Goal: Information Seeking & Learning: Learn about a topic

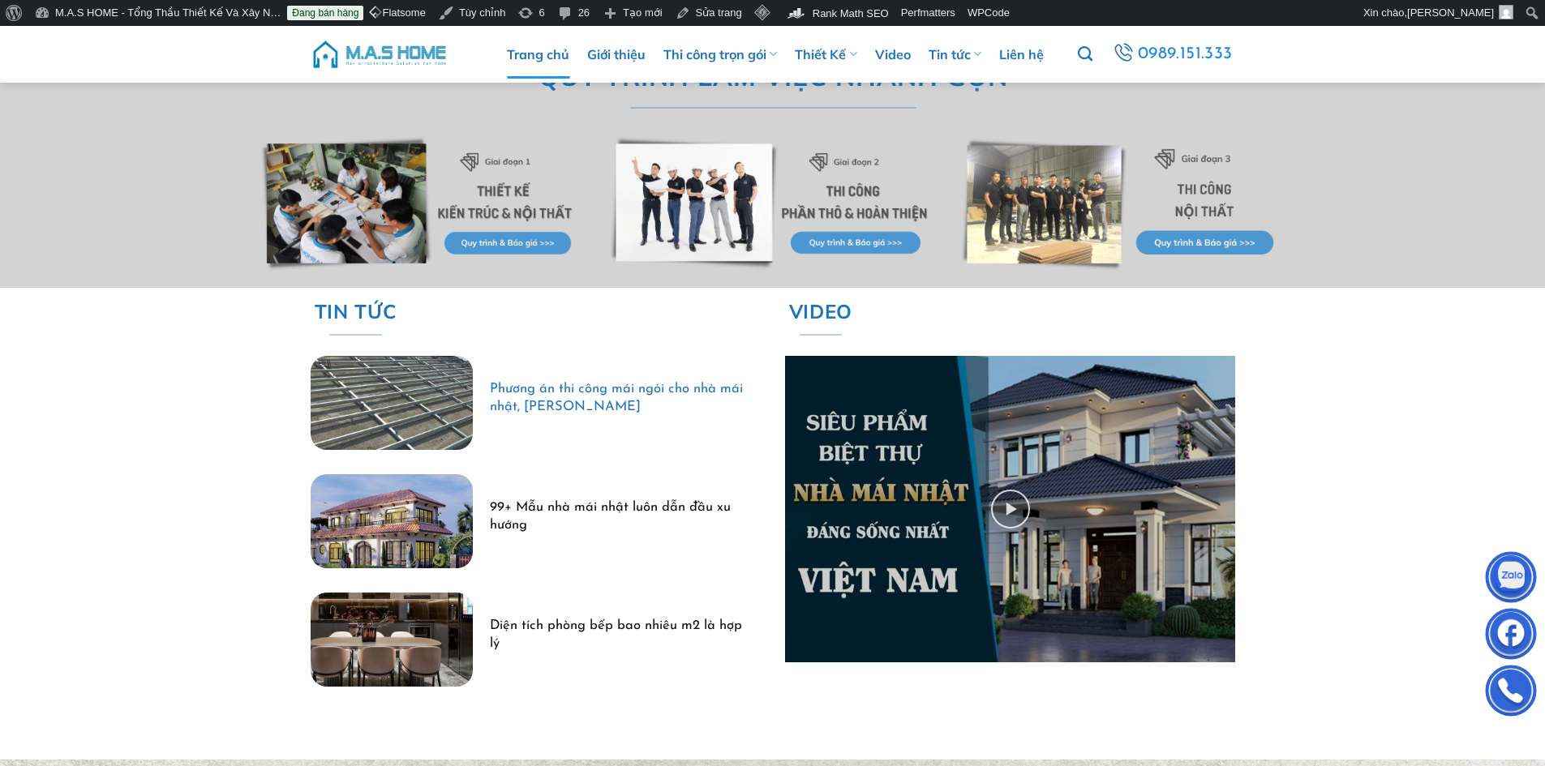
click at [540, 393] on link "Phương án thi công mái ngói cho nhà mái nhật, [PERSON_NAME]" at bounding box center [616, 398] width 253 height 35
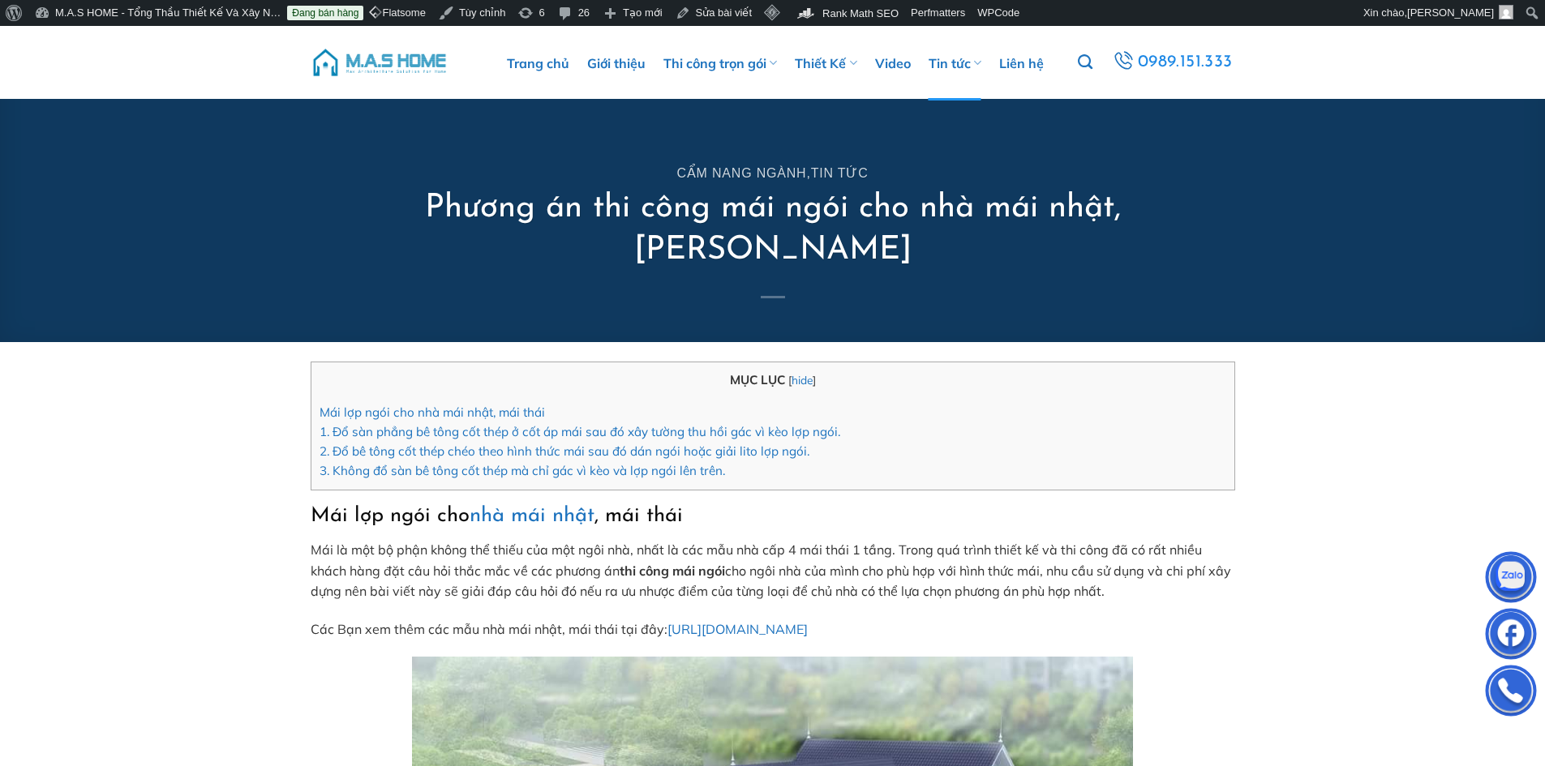
click at [380, 58] on img at bounding box center [380, 62] width 138 height 49
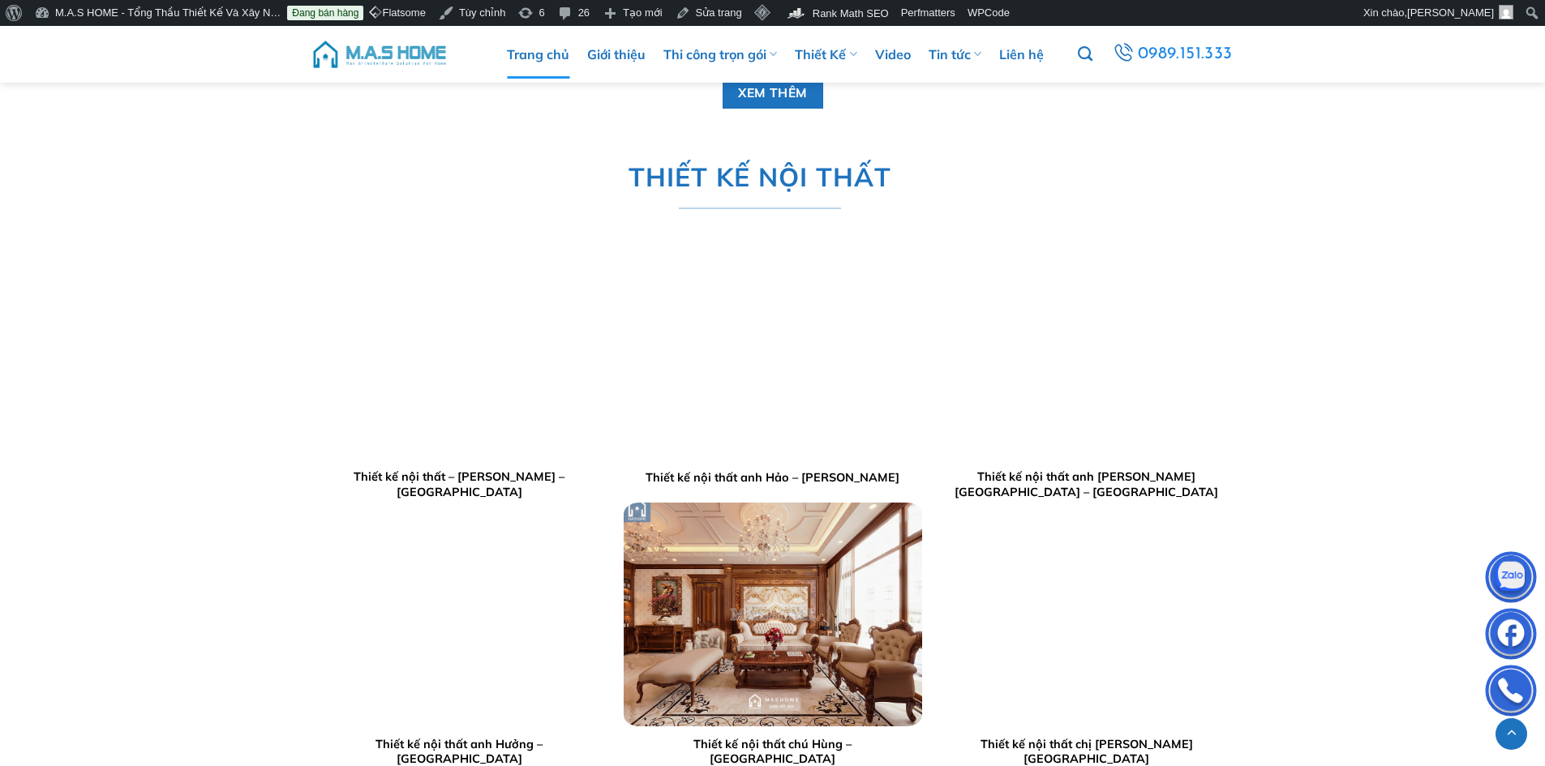
scroll to position [4055, 0]
